Goal: Information Seeking & Learning: Learn about a topic

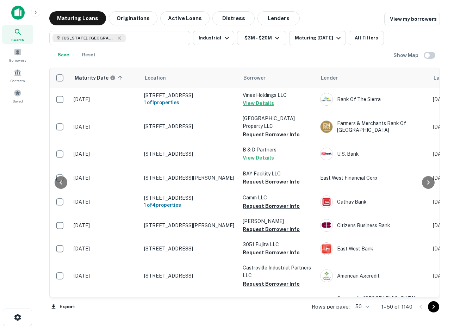
scroll to position [1023, 233]
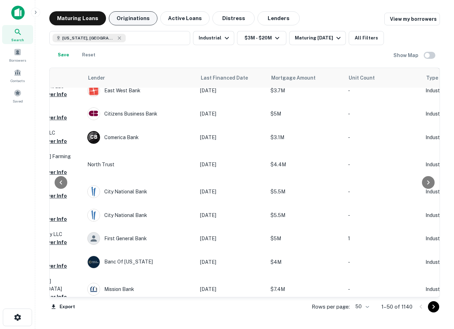
click at [132, 18] on button "Originations" at bounding box center [133, 18] width 49 height 14
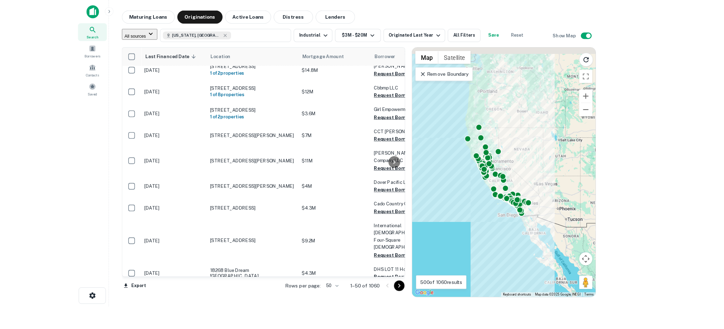
scroll to position [1010, 0]
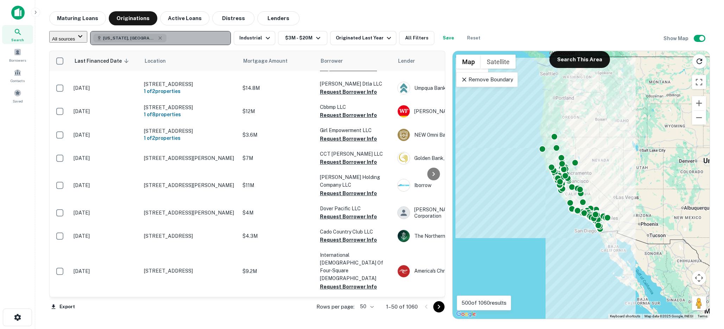
click at [176, 37] on button "[US_STATE], [GEOGRAPHIC_DATA]" at bounding box center [160, 38] width 141 height 14
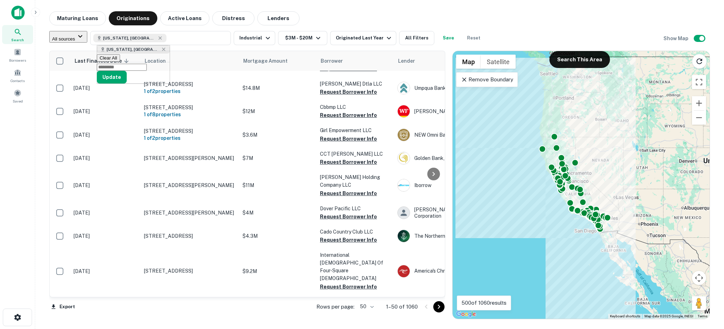
click at [21, 16] on img at bounding box center [17, 13] width 13 height 14
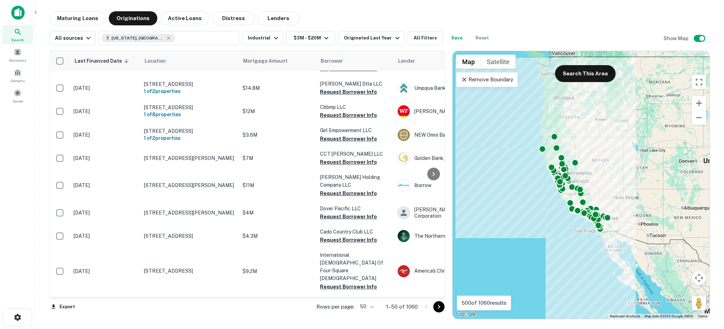
click at [21, 16] on img at bounding box center [17, 13] width 13 height 14
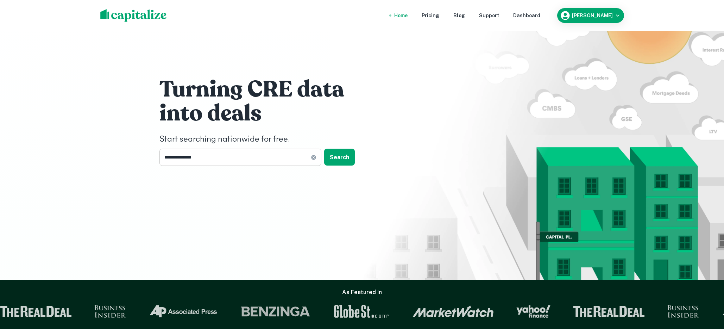
click at [202, 160] on input "**********" at bounding box center [235, 157] width 151 height 17
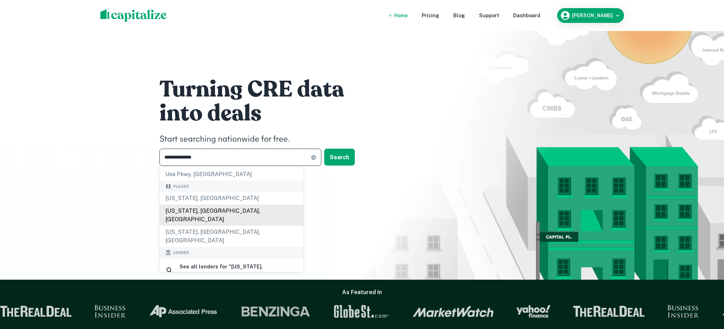
scroll to position [62, 0]
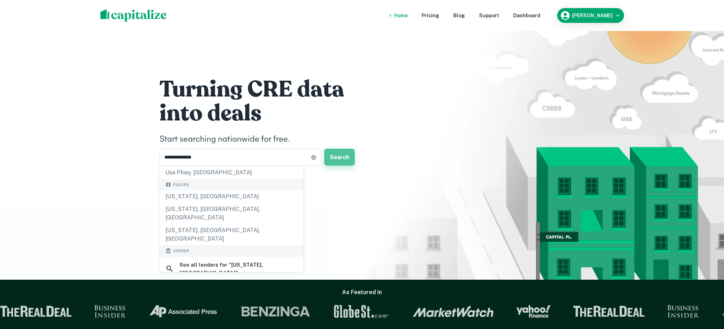
click at [339, 156] on button "Search" at bounding box center [339, 157] width 31 height 17
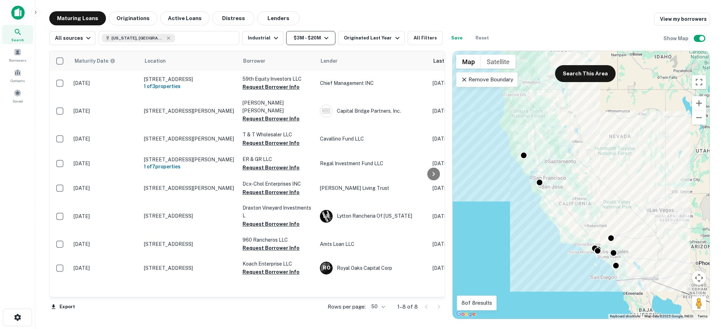
click at [296, 37] on button "$3M - $20M" at bounding box center [310, 38] width 49 height 14
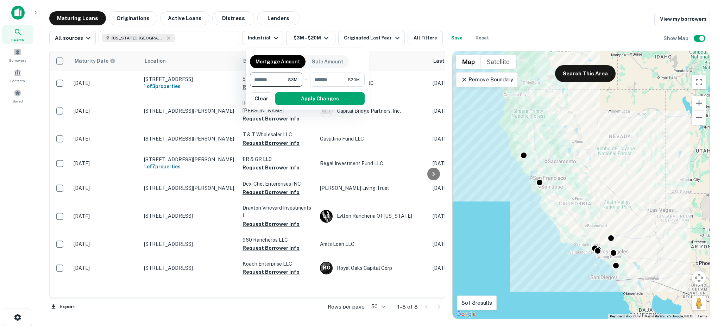
click at [267, 80] on input "*******" at bounding box center [269, 80] width 38 height 14
click at [319, 76] on input "********" at bounding box center [327, 80] width 41 height 14
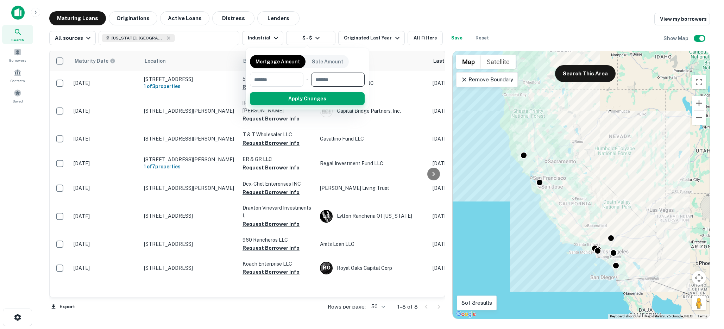
click at [313, 95] on button "Apply Changes" at bounding box center [307, 98] width 115 height 13
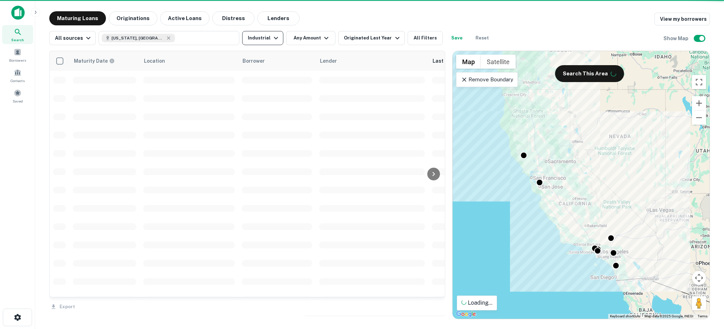
click at [267, 37] on button "Industrial" at bounding box center [262, 38] width 41 height 14
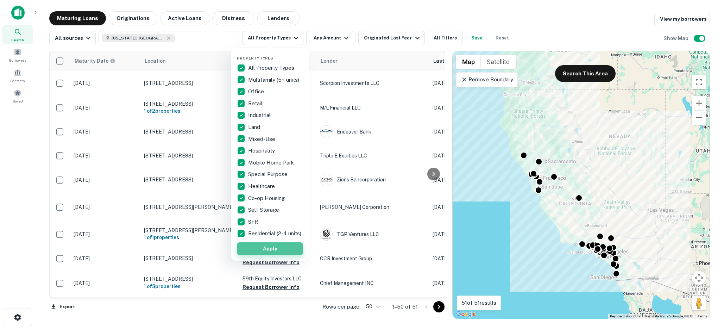
click at [271, 249] on button "Apply" at bounding box center [270, 248] width 66 height 13
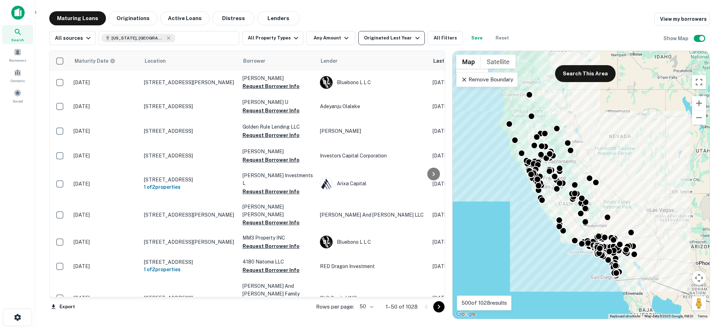
click at [396, 37] on div "Originated Last Year" at bounding box center [392, 38] width 57 height 8
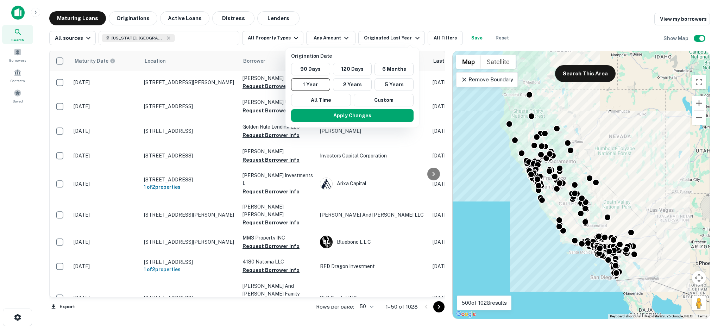
click at [433, 39] on div at bounding box center [362, 164] width 724 height 329
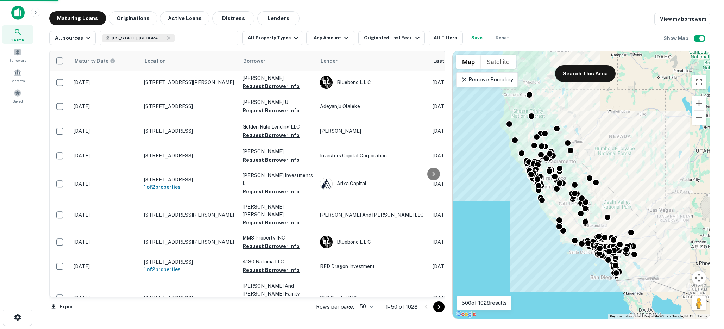
click at [442, 38] on div "Origination Date 90 Days 120 Days 6 Months 1 Year 2 Years 5 Years All Time Cust…" at bounding box center [362, 164] width 724 height 329
click at [440, 38] on button "All Filters" at bounding box center [445, 38] width 35 height 14
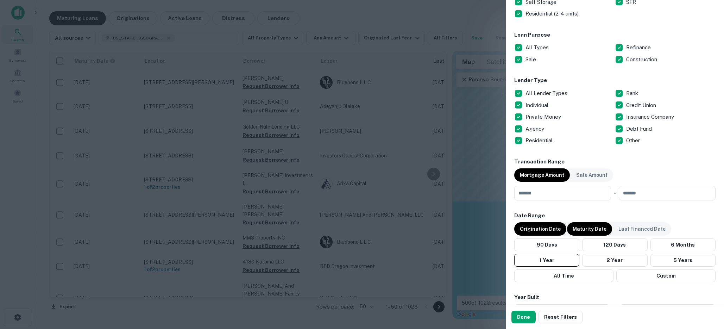
scroll to position [215, 0]
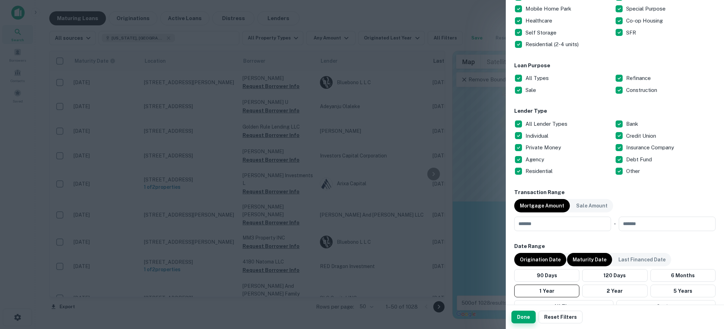
click at [454, 318] on button "Done" at bounding box center [524, 317] width 24 height 13
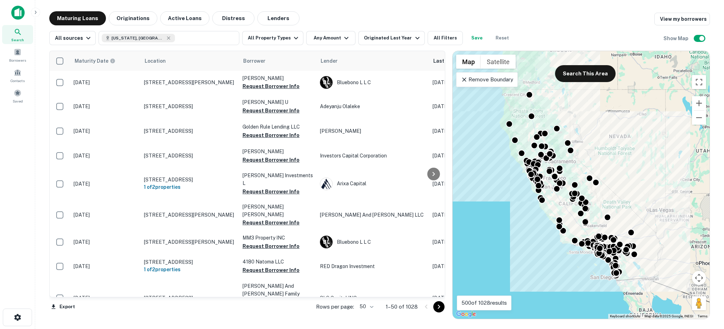
click at [17, 16] on img at bounding box center [17, 13] width 13 height 14
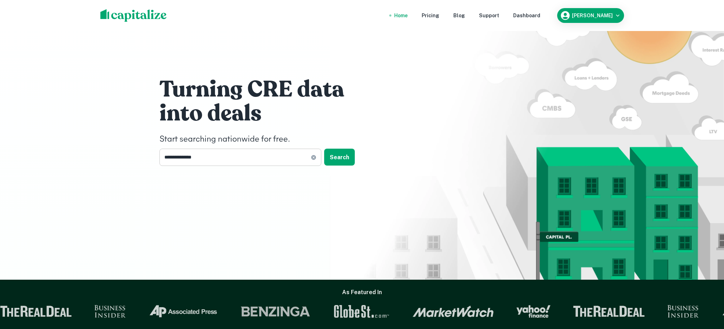
click at [184, 155] on input "**********" at bounding box center [235, 157] width 151 height 17
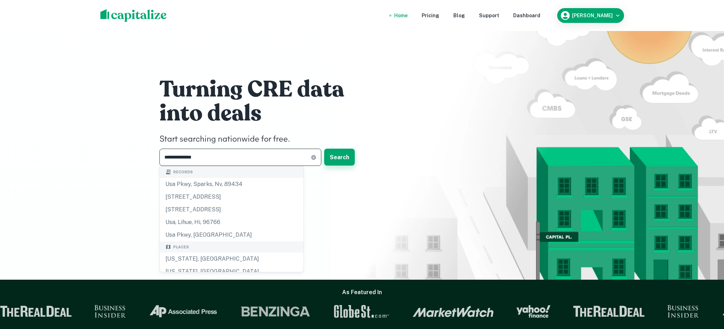
click at [342, 154] on button "Search" at bounding box center [339, 157] width 31 height 17
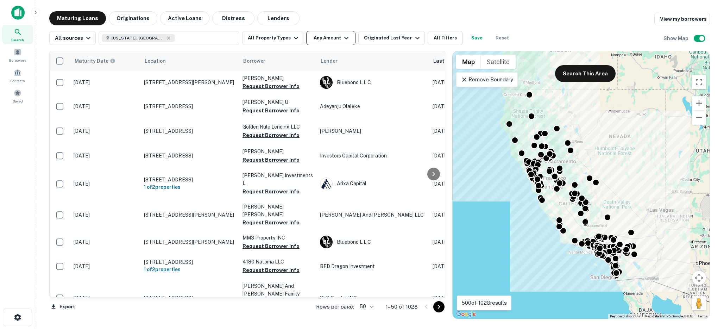
click at [323, 38] on button "Any Amount" at bounding box center [330, 38] width 49 height 14
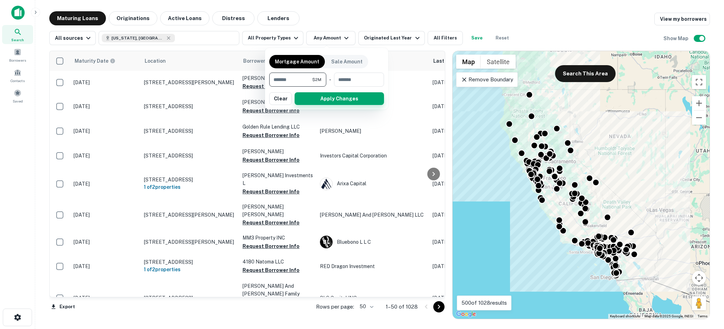
type input "*******"
click at [324, 100] on button "Apply Changes" at bounding box center [339, 98] width 89 height 13
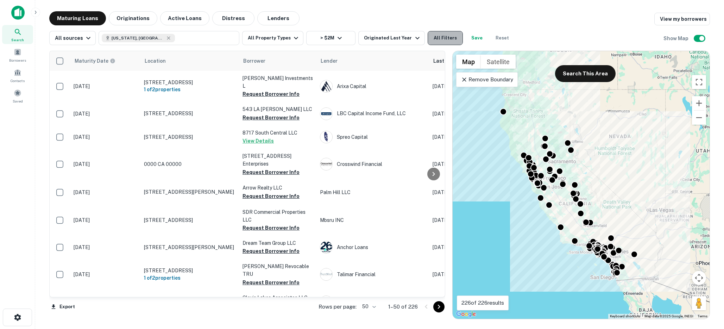
click at [444, 38] on button "All Filters" at bounding box center [445, 38] width 35 height 14
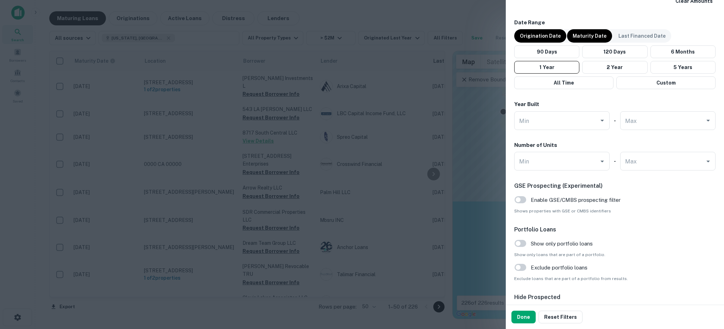
scroll to position [509, 0]
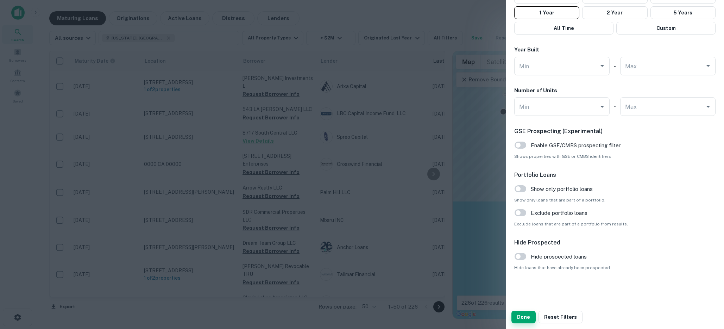
click at [454, 316] on button "Done" at bounding box center [524, 317] width 24 height 13
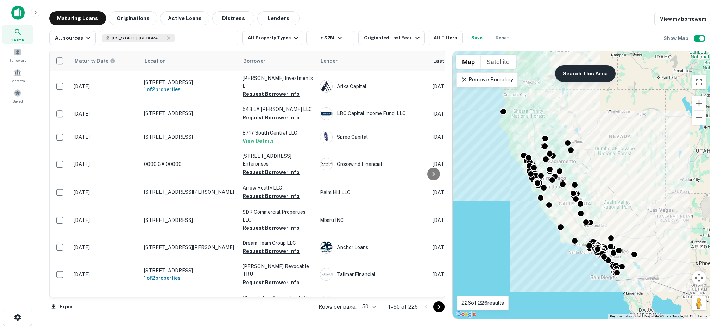
click at [454, 72] on button "Search This Area" at bounding box center [585, 73] width 61 height 17
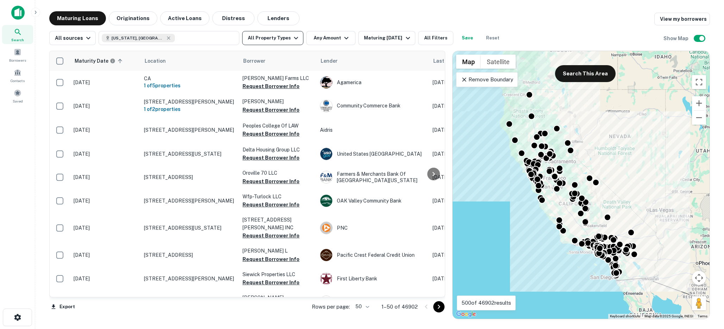
click at [284, 39] on button "All Property Types" at bounding box center [272, 38] width 61 height 14
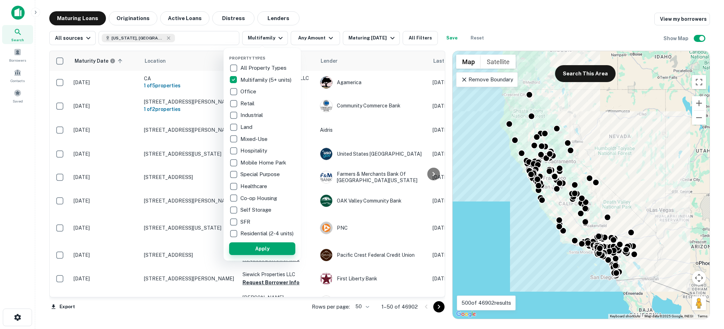
click at [277, 249] on button "Apply" at bounding box center [262, 248] width 66 height 13
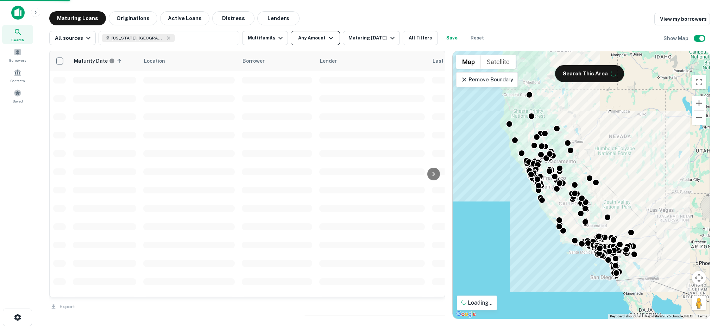
click at [313, 38] on button "Any Amount" at bounding box center [315, 38] width 49 height 14
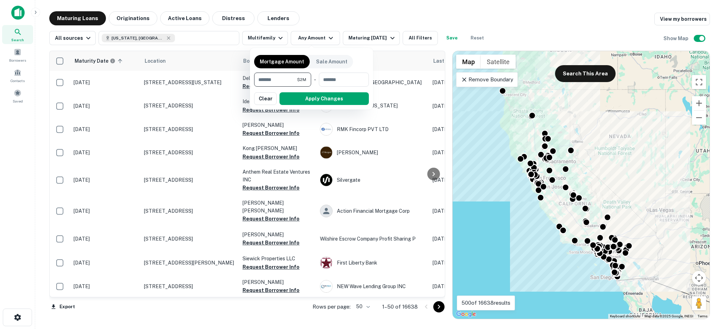
type input "*******"
click at [311, 98] on button "Apply Changes" at bounding box center [324, 98] width 89 height 13
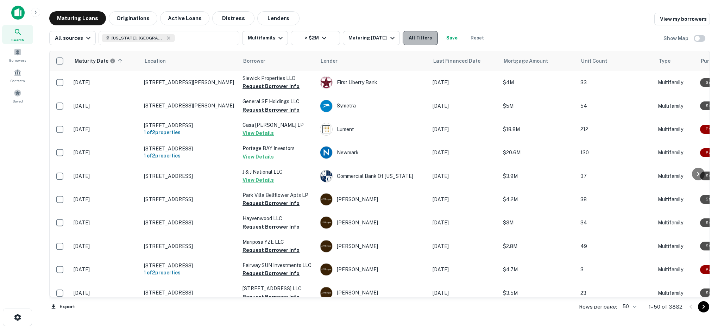
click at [424, 40] on button "All Filters" at bounding box center [420, 38] width 35 height 14
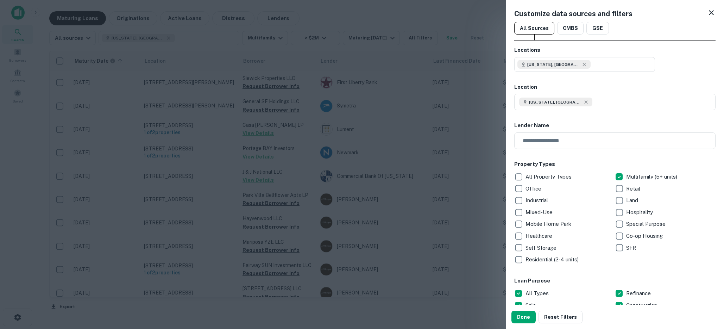
scroll to position [145, 0]
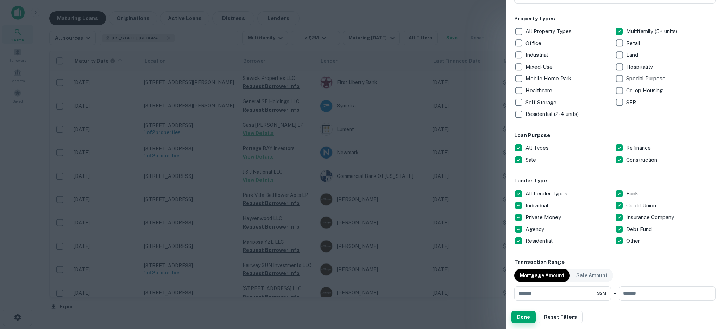
click at [525, 317] on button "Done" at bounding box center [524, 317] width 24 height 13
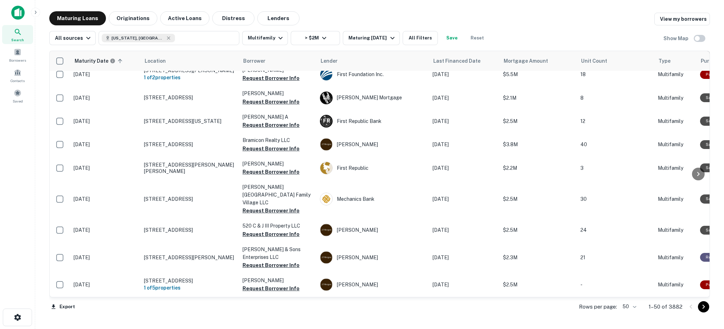
scroll to position [982, 0]
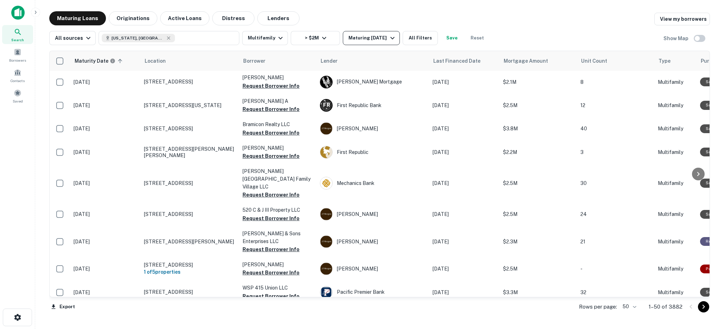
click at [372, 45] on button "Maturing [DATE]" at bounding box center [371, 38] width 57 height 14
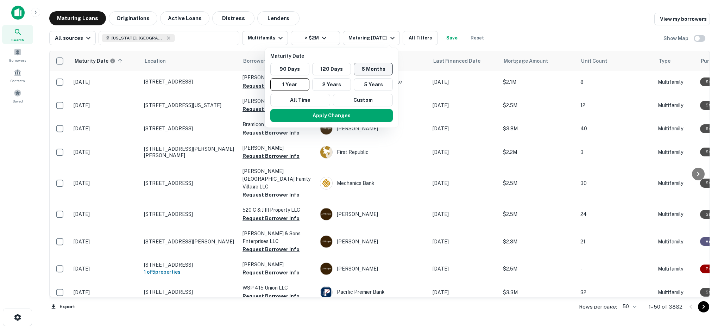
click at [369, 65] on button "6 Months" at bounding box center [373, 69] width 39 height 13
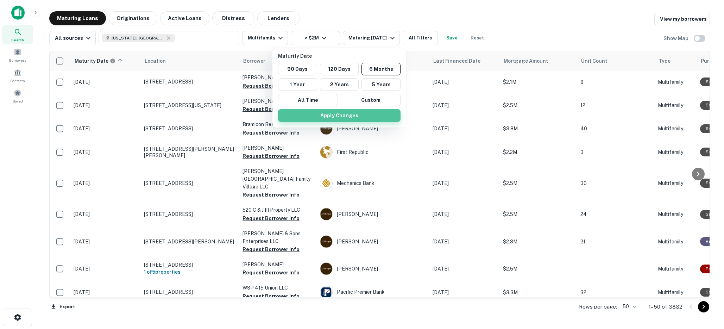
click at [346, 115] on button "Apply Changes" at bounding box center [339, 115] width 123 height 13
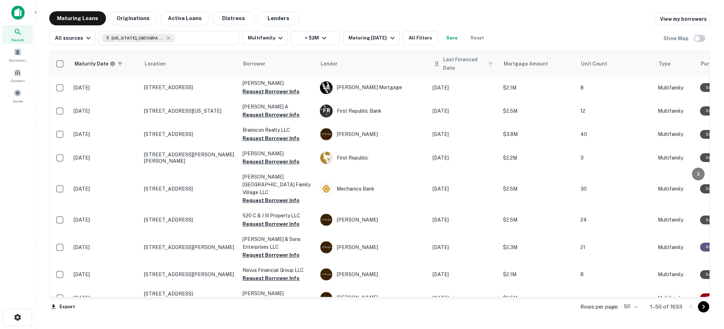
click at [448, 64] on span "Last Financed Date" at bounding box center [469, 63] width 52 height 17
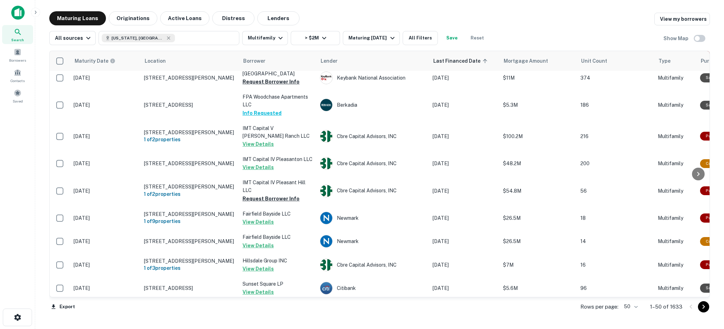
click at [448, 64] on span "Last Financed Date sorted ascending" at bounding box center [462, 61] width 56 height 8
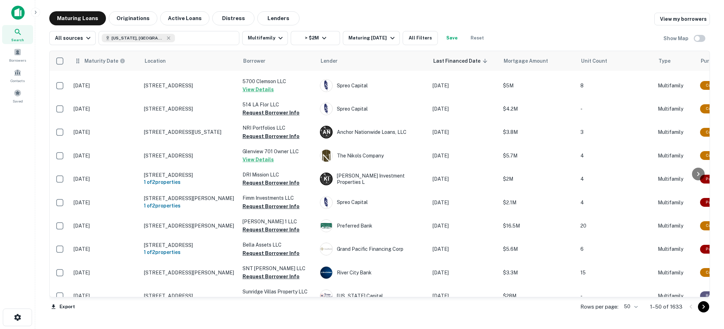
click at [101, 66] on th "Maturity Date" at bounding box center [105, 61] width 70 height 20
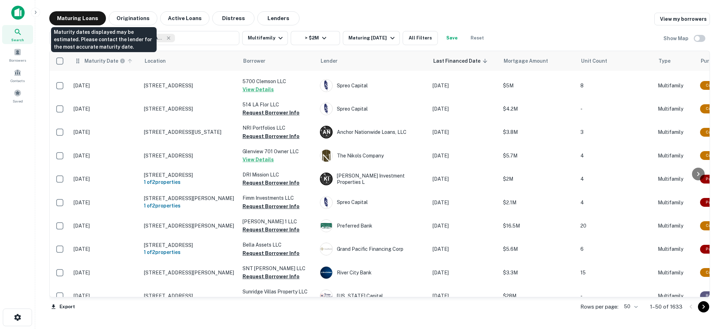
click at [98, 63] on h6 "Maturity Date" at bounding box center [102, 61] width 34 height 8
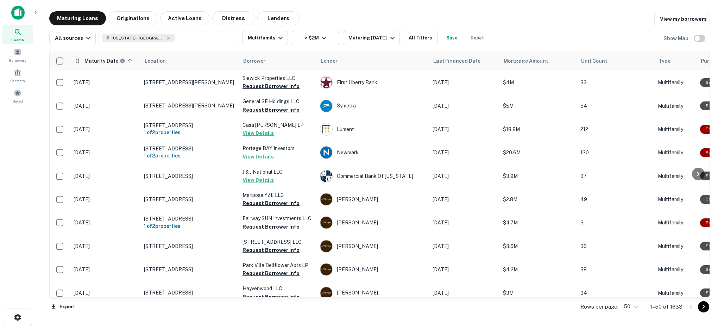
click at [87, 66] on th "Maturity Date sorted ascending" at bounding box center [105, 61] width 70 height 20
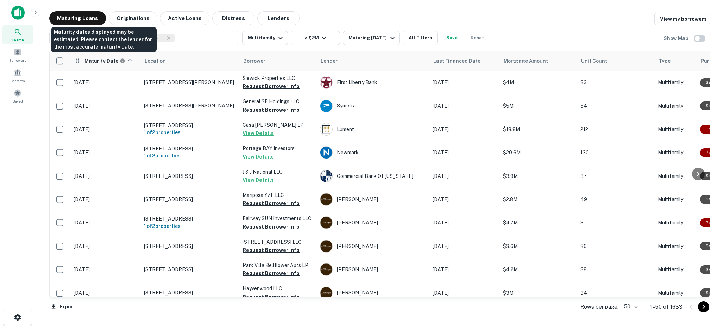
click at [95, 62] on h6 "Maturity Date" at bounding box center [102, 61] width 34 height 8
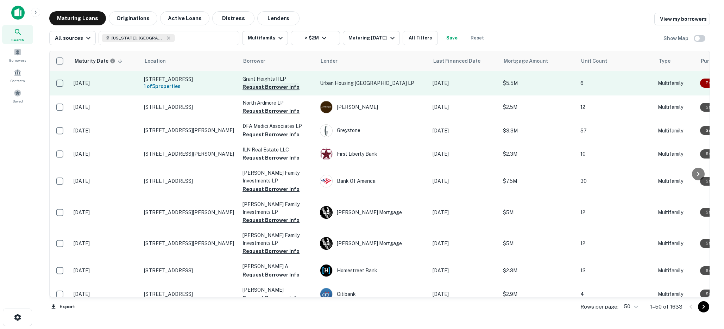
click at [271, 89] on button "Request Borrower Info" at bounding box center [271, 87] width 57 height 8
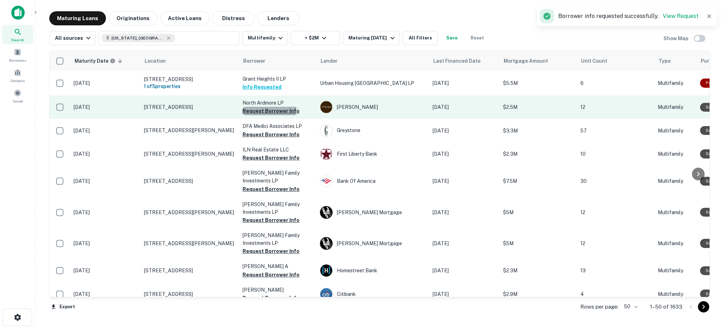
click at [268, 110] on button "Request Borrower Info" at bounding box center [271, 111] width 57 height 8
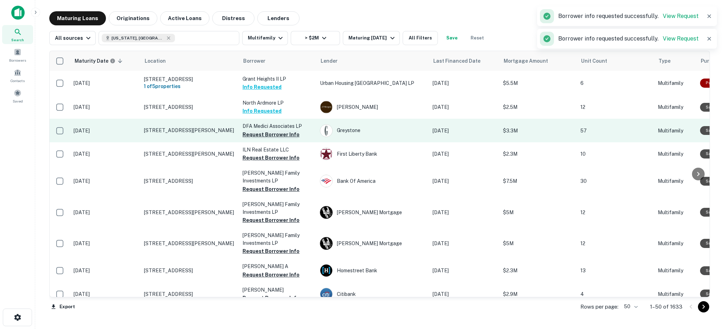
click at [257, 137] on button "Request Borrower Info" at bounding box center [271, 134] width 57 height 8
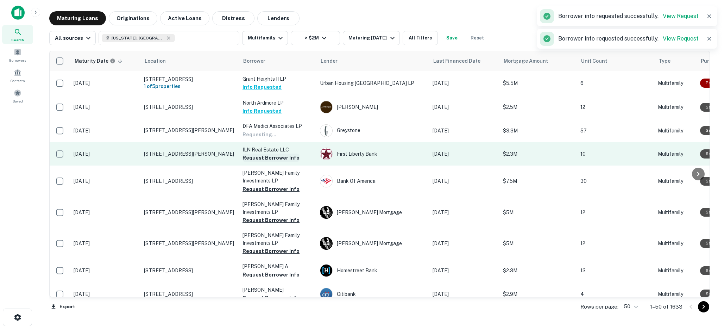
click at [253, 156] on button "Request Borrower Info" at bounding box center [271, 158] width 57 height 8
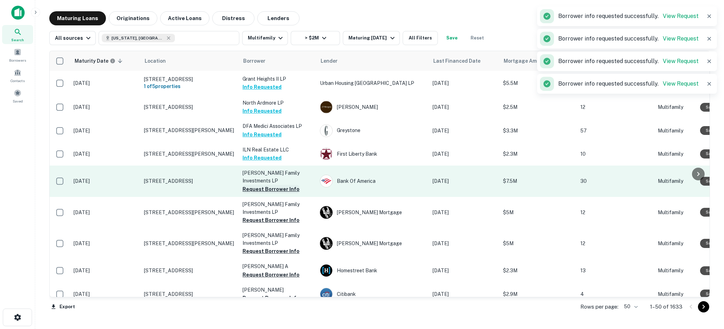
click at [255, 191] on button "Request Borrower Info" at bounding box center [271, 189] width 57 height 8
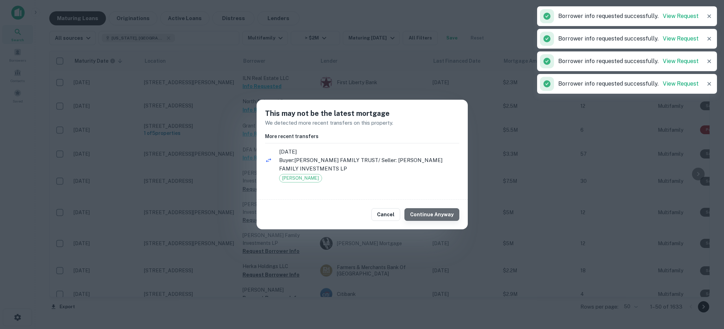
click at [448, 215] on button "Continue Anyway" at bounding box center [432, 214] width 55 height 13
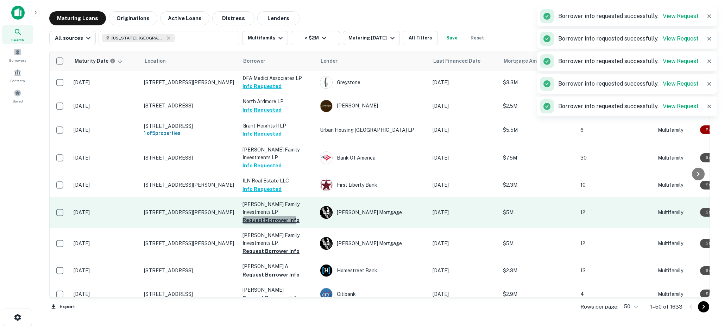
click at [256, 223] on button "Request Borrower Info" at bounding box center [271, 220] width 57 height 8
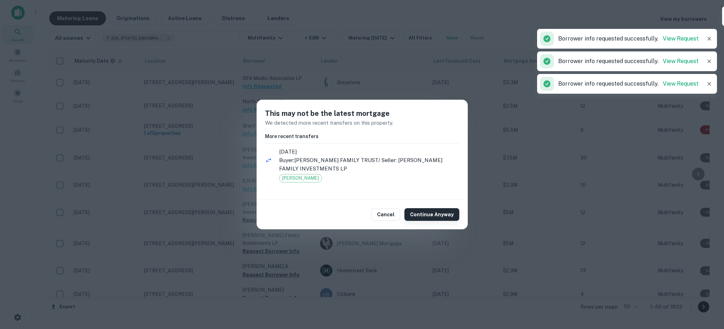
click at [443, 219] on button "Continue Anyway" at bounding box center [432, 214] width 55 height 13
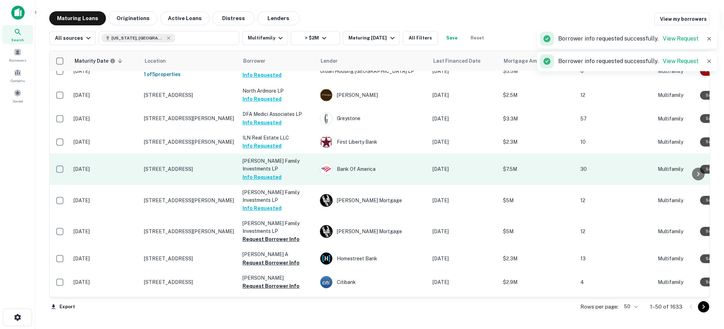
scroll to position [18, 0]
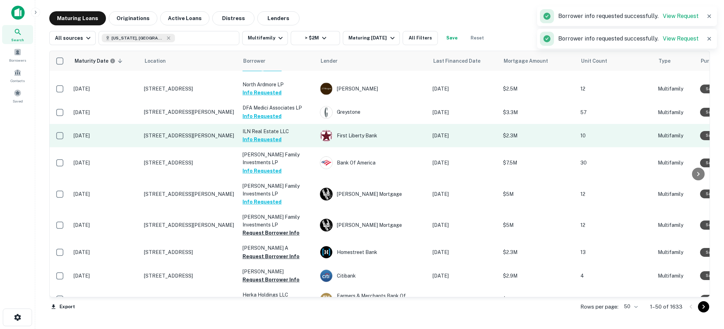
click at [203, 144] on td "10203 Tabor St Los Angeles, CA 90034" at bounding box center [190, 135] width 99 height 23
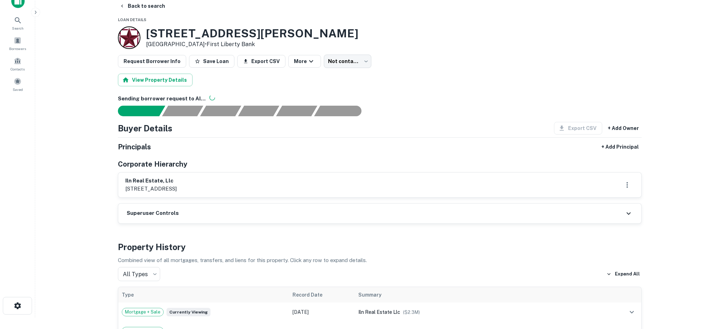
scroll to position [8, 0]
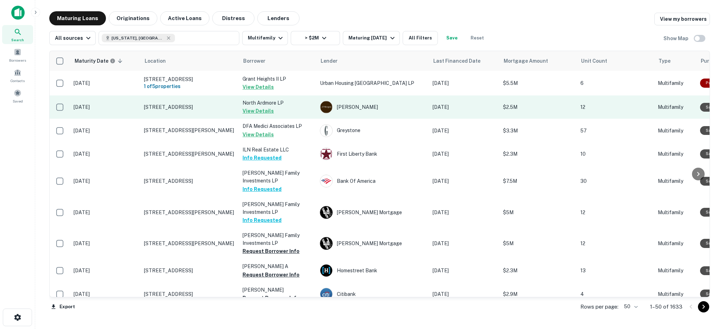
click at [228, 110] on p "933 S Ardmore Ave Los Angeles, CA 90006" at bounding box center [190, 107] width 92 height 6
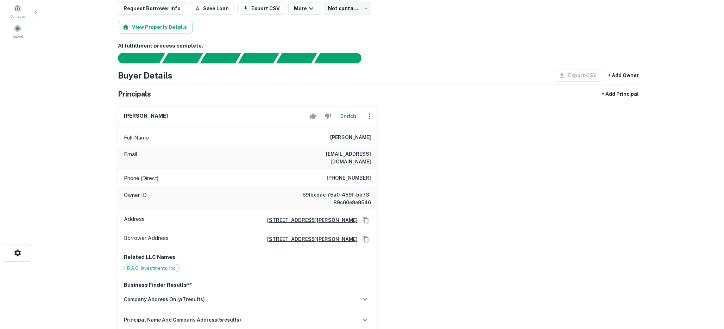
scroll to position [69, 0]
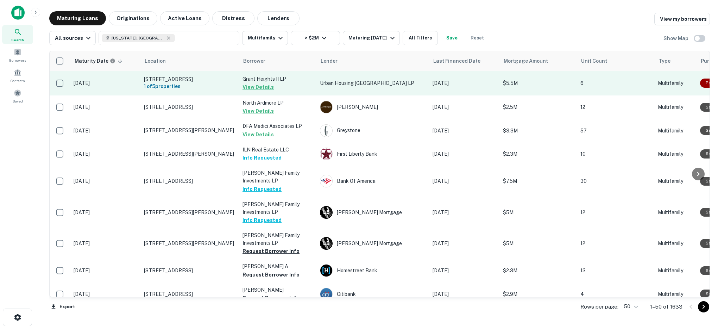
click at [298, 86] on td "Grant Heights II LP View Details" at bounding box center [277, 83] width 77 height 25
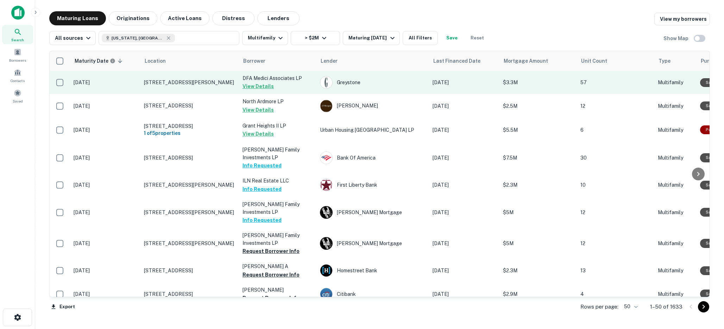
click at [263, 87] on button "View Details" at bounding box center [258, 86] width 31 height 8
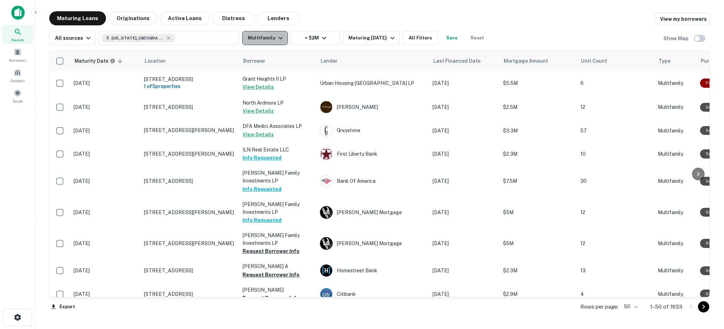
click at [276, 37] on icon "button" at bounding box center [280, 38] width 8 height 8
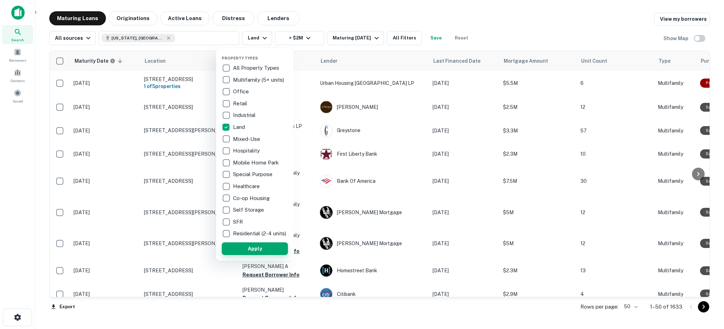
click at [266, 254] on button "Apply" at bounding box center [255, 248] width 66 height 13
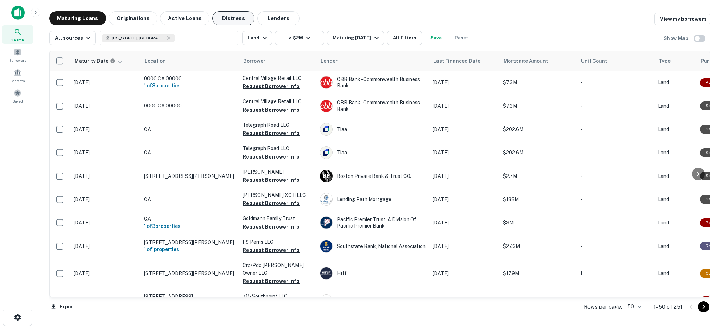
click at [230, 17] on button "Distress" at bounding box center [233, 18] width 42 height 14
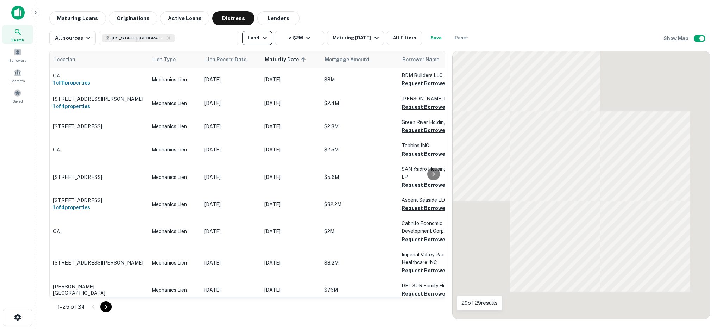
click at [261, 38] on icon "button" at bounding box center [265, 38] width 8 height 8
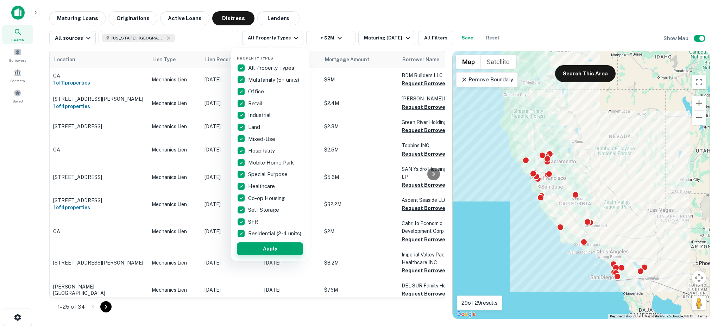
click at [289, 255] on button "Apply" at bounding box center [270, 248] width 66 height 13
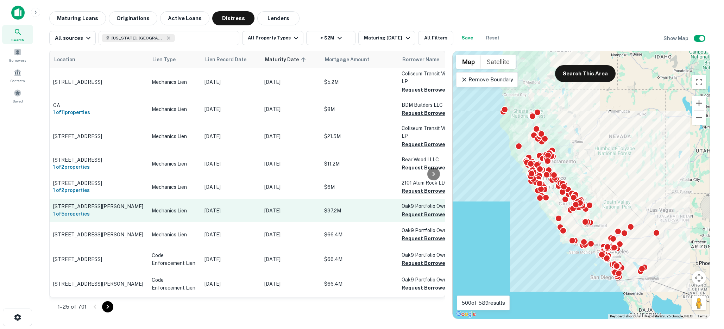
scroll to position [1022, 0]
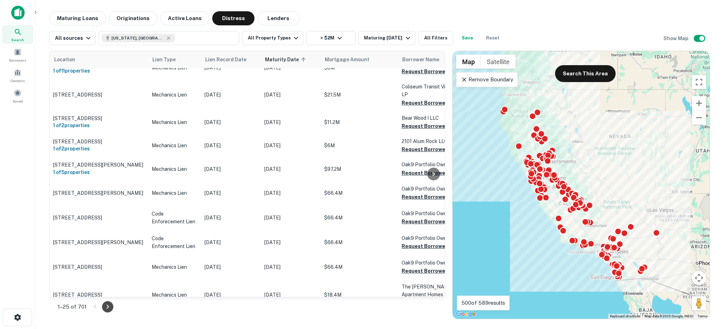
click at [108, 308] on icon "Go to next page" at bounding box center [108, 307] width 8 height 8
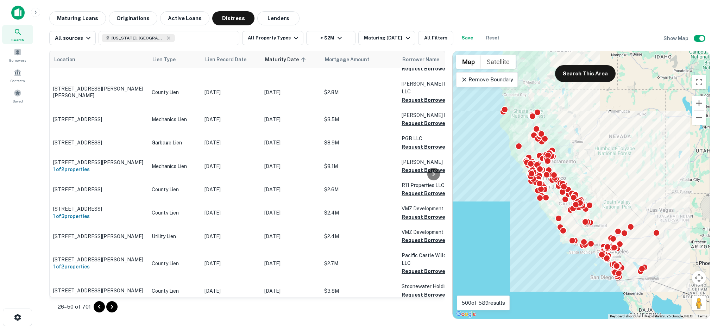
click at [112, 309] on icon "Go to next page" at bounding box center [112, 307] width 8 height 8
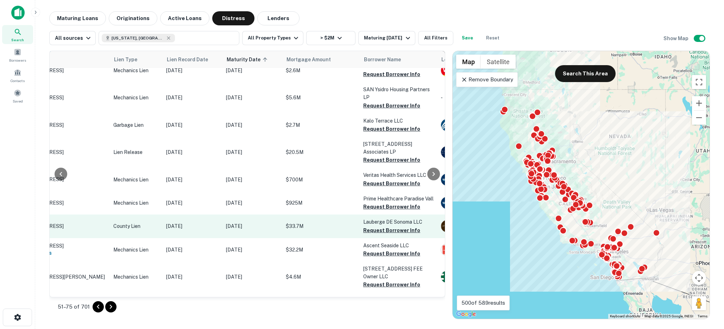
scroll to position [1085, 41]
click at [378, 226] on button "Request Borrower Info" at bounding box center [389, 230] width 57 height 8
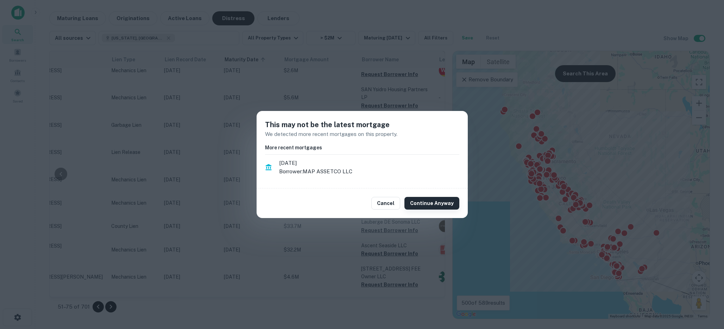
click at [448, 201] on button "Continue Anyway" at bounding box center [432, 203] width 55 height 13
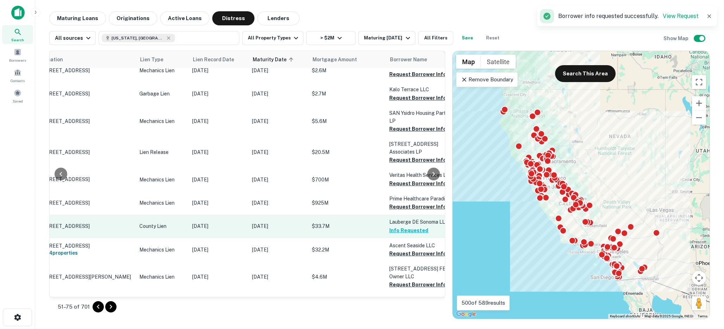
scroll to position [1085, 0]
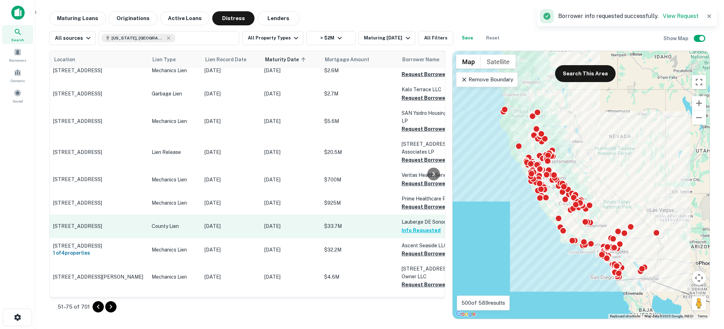
click at [194, 222] on p "County Lien" at bounding box center [175, 226] width 46 height 8
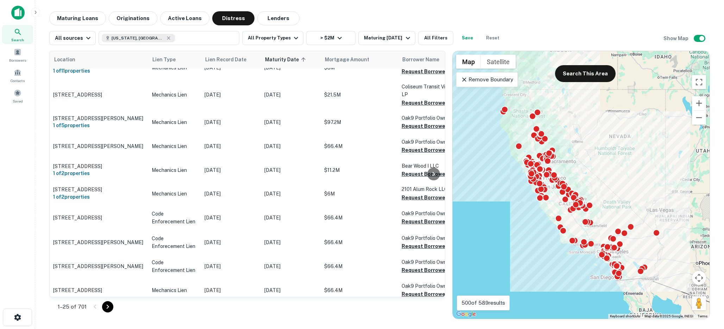
scroll to position [967, 0]
